Goal: Task Accomplishment & Management: Complete application form

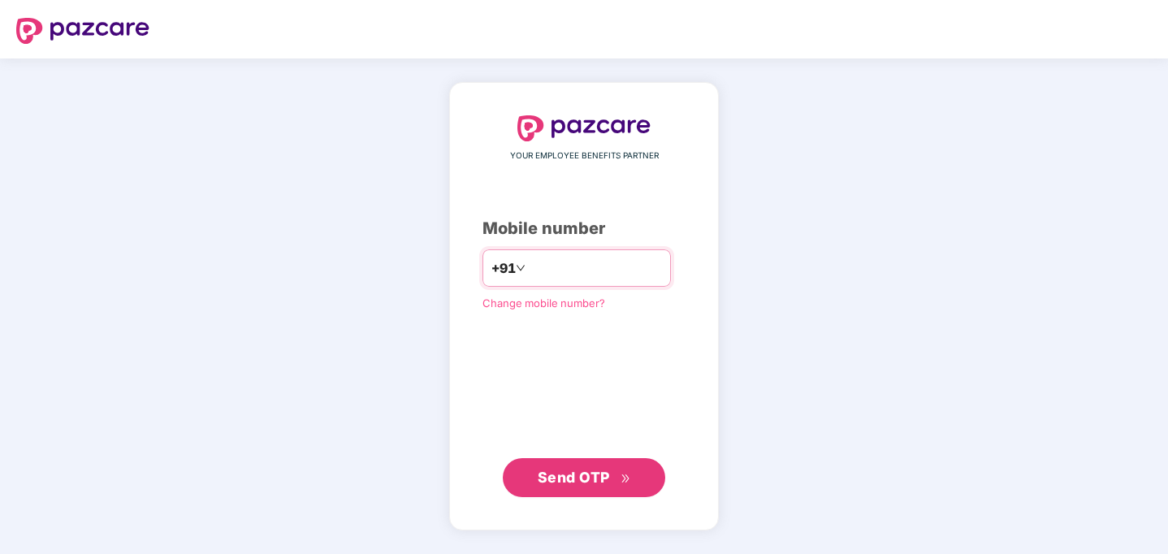
click at [629, 264] on input "number" at bounding box center [595, 268] width 133 height 26
type input "**********"
click at [577, 473] on span "Send OTP" at bounding box center [574, 477] width 72 height 17
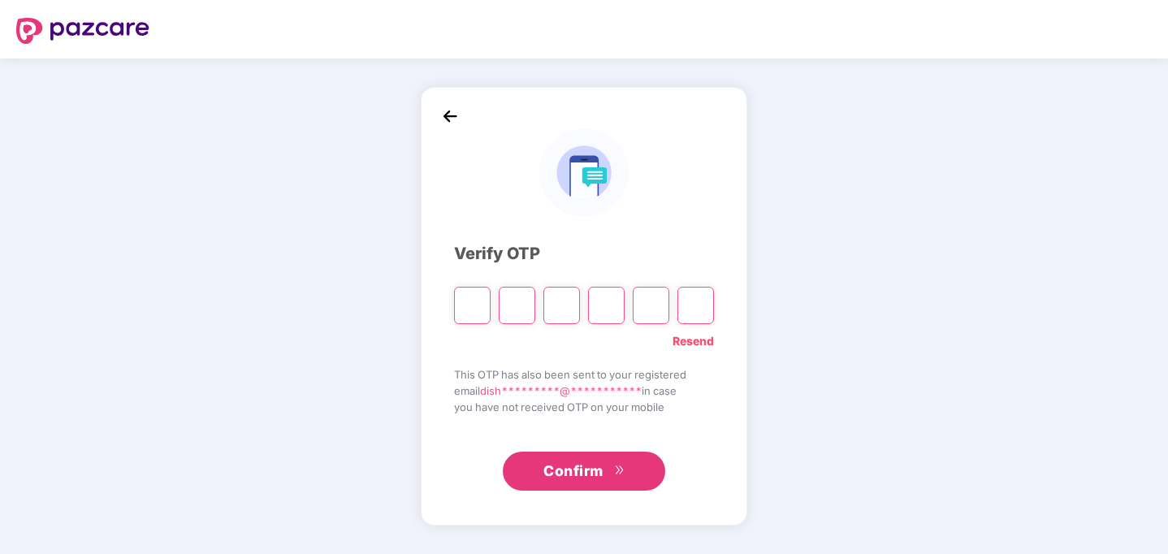
type input "*"
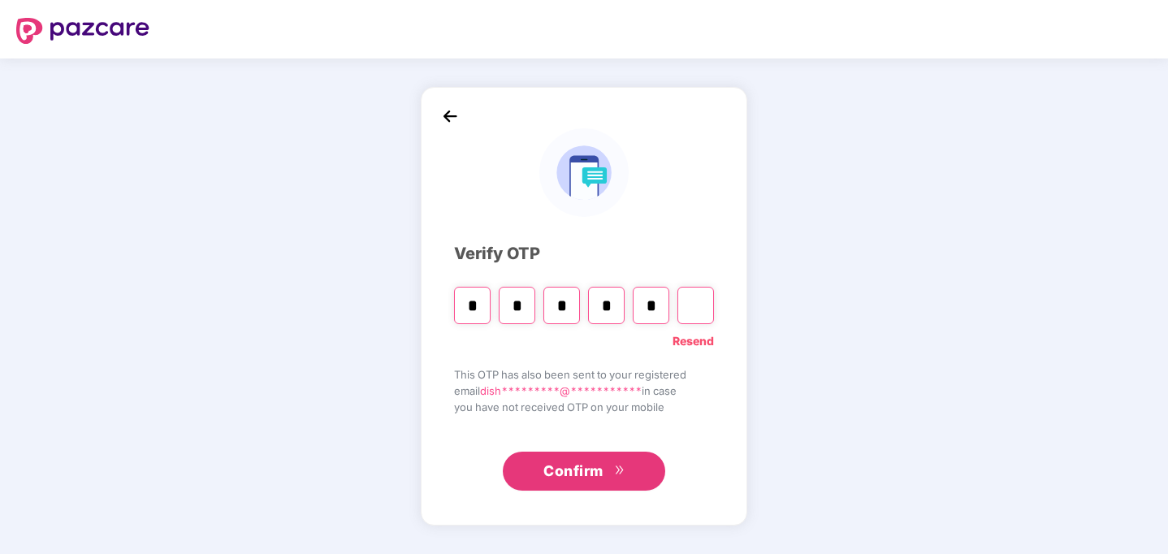
type input "*"
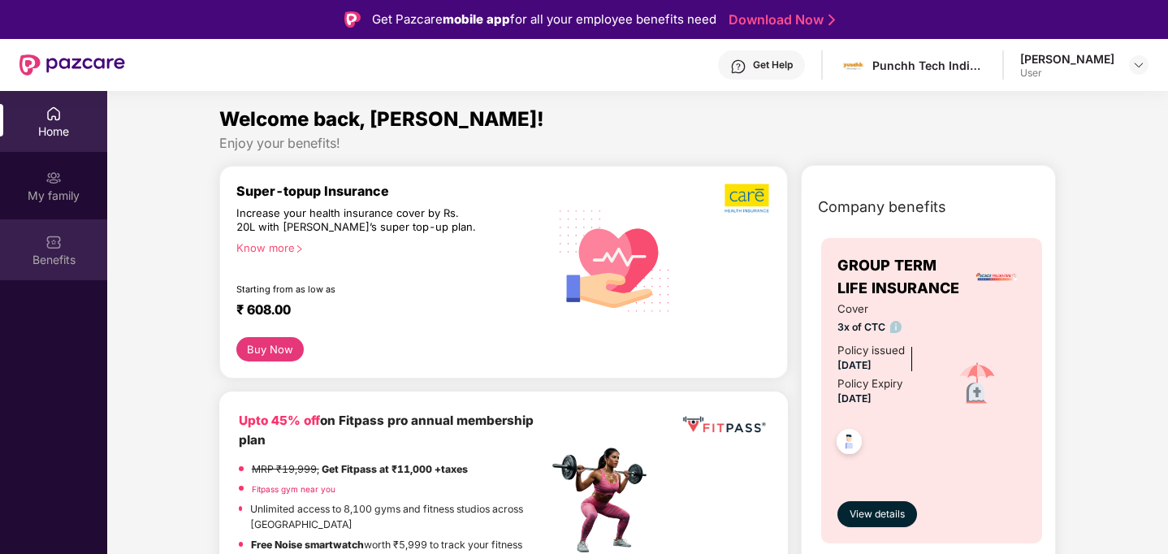
click at [53, 247] on img at bounding box center [53, 242] width 16 height 16
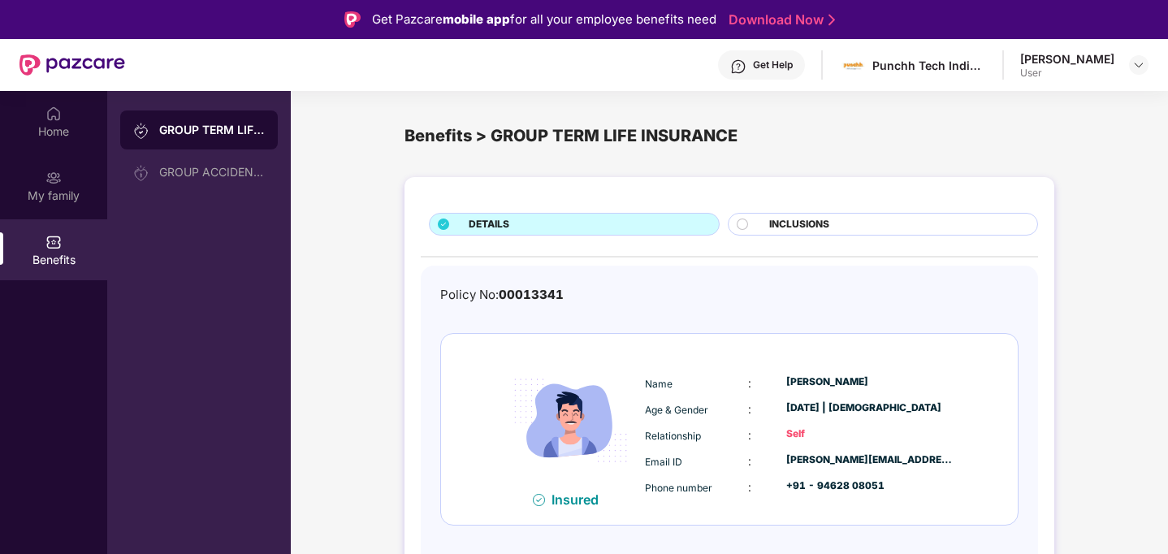
click at [814, 224] on span "INCLUSIONS" at bounding box center [799, 224] width 60 height 15
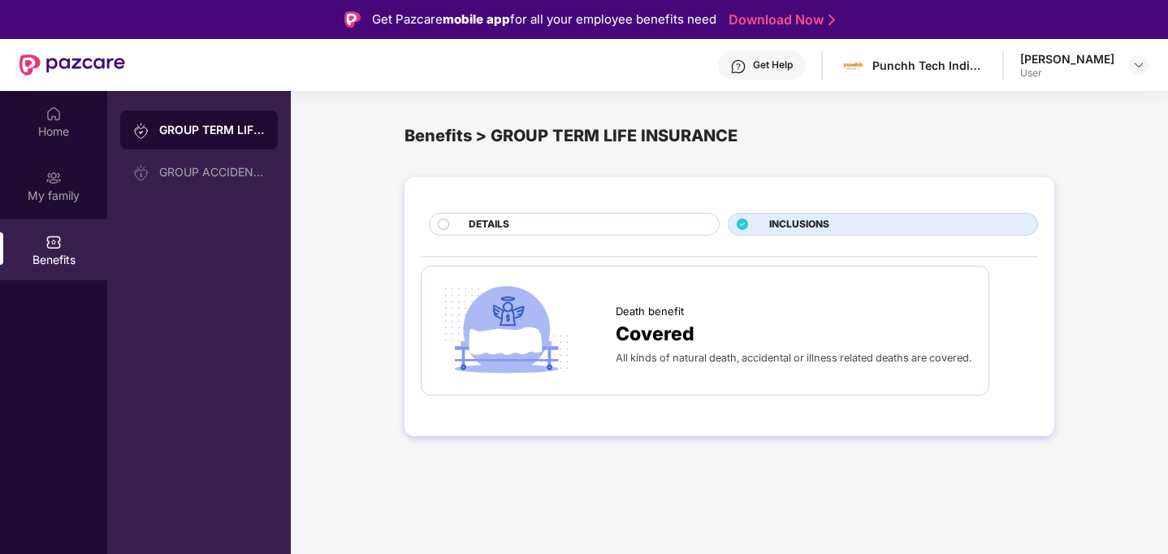
click at [641, 228] on div "DETAILS" at bounding box center [585, 226] width 250 height 18
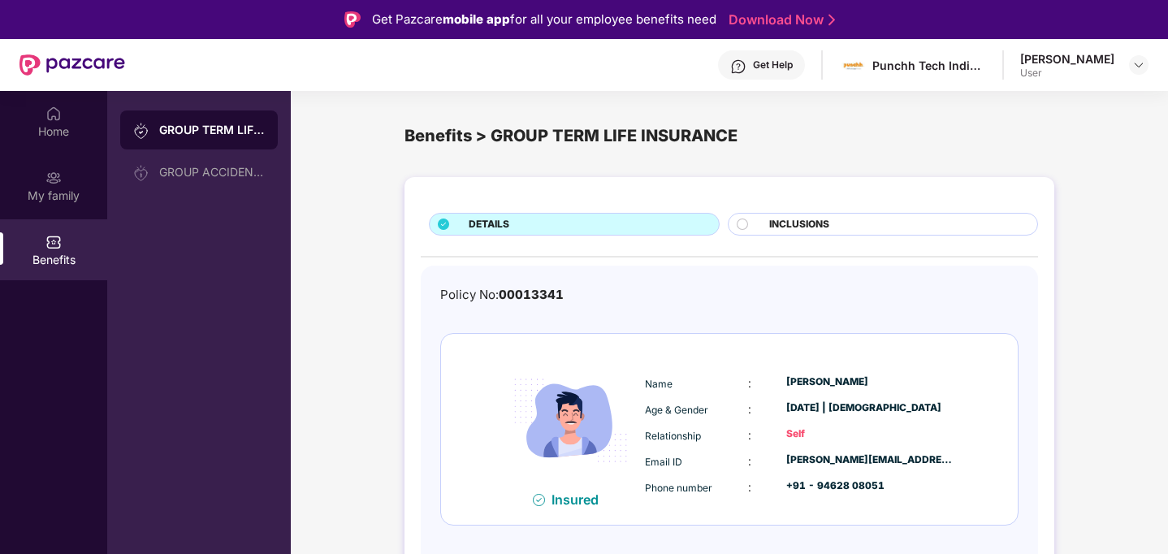
click at [240, 132] on div "GROUP TERM LIFE INSURANCE" at bounding box center [212, 130] width 106 height 16
click at [50, 122] on div "Home" at bounding box center [53, 121] width 107 height 61
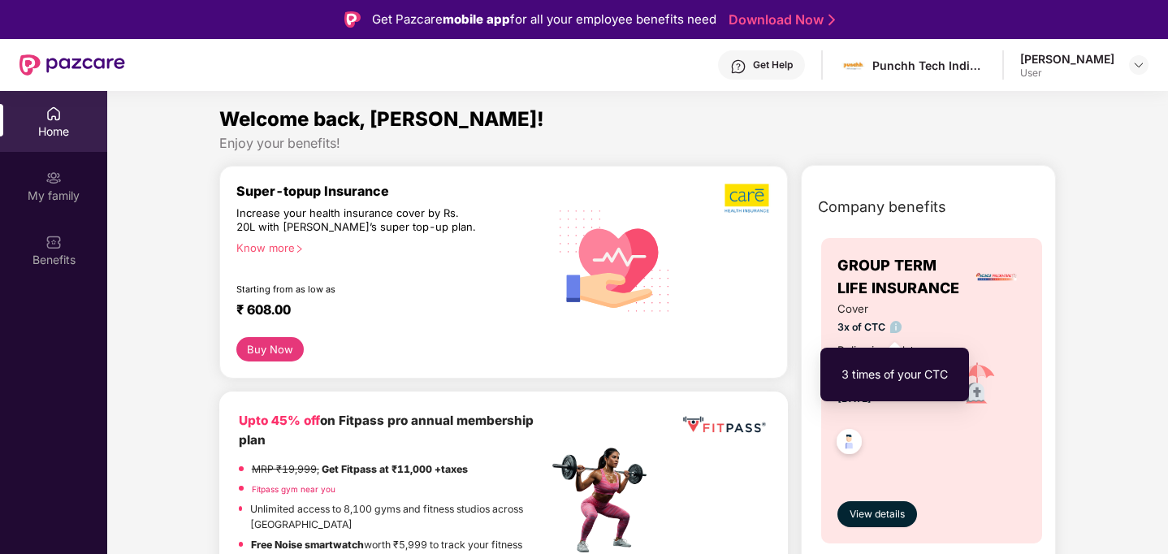
click at [897, 327] on img at bounding box center [896, 327] width 12 height 12
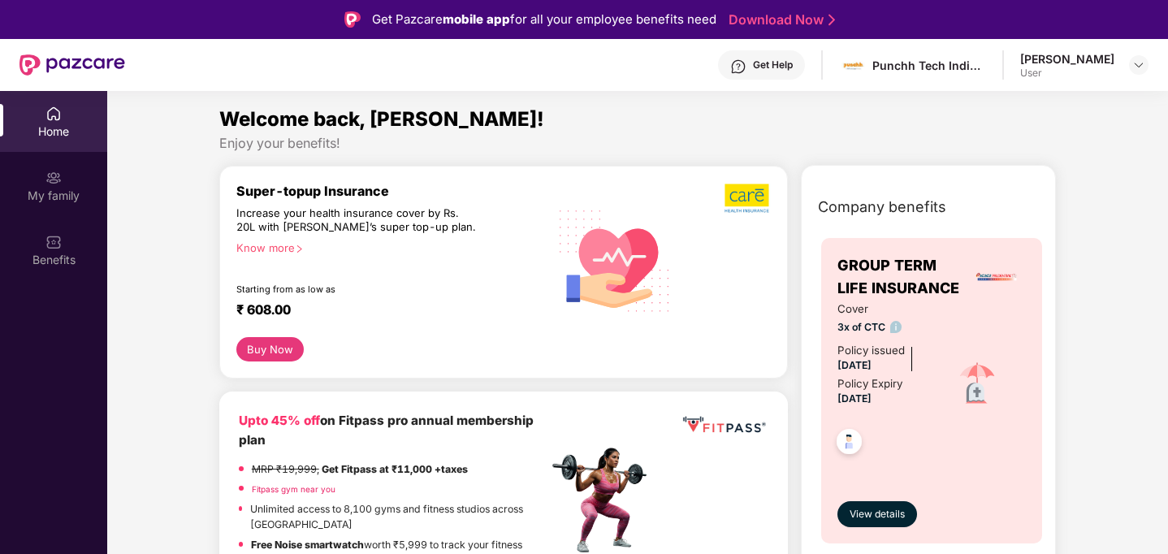
click at [862, 326] on span "3x of CTC" at bounding box center [883, 326] width 92 height 15
